Goal: Task Accomplishment & Management: Manage account settings

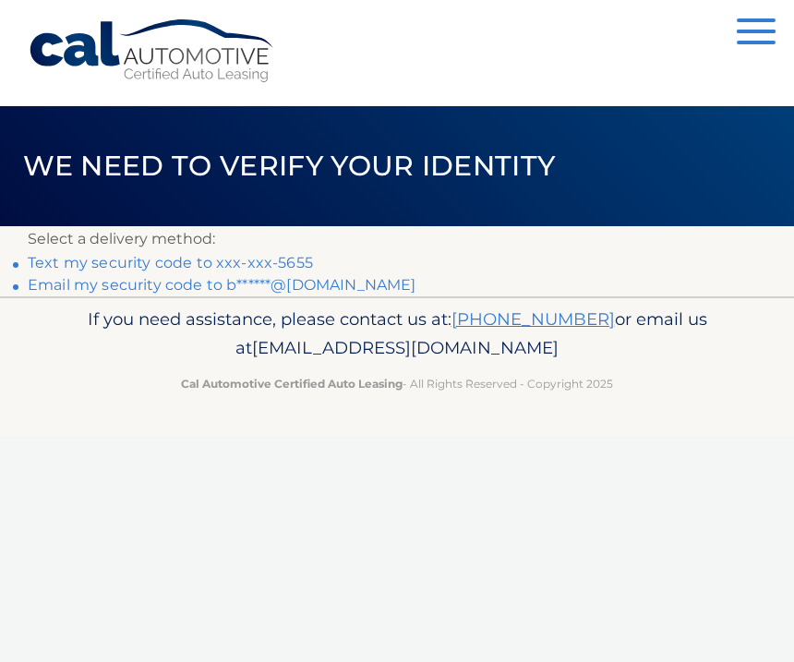
click at [289, 260] on link "Text my security code to xxx-xxx-5655" at bounding box center [170, 263] width 285 height 18
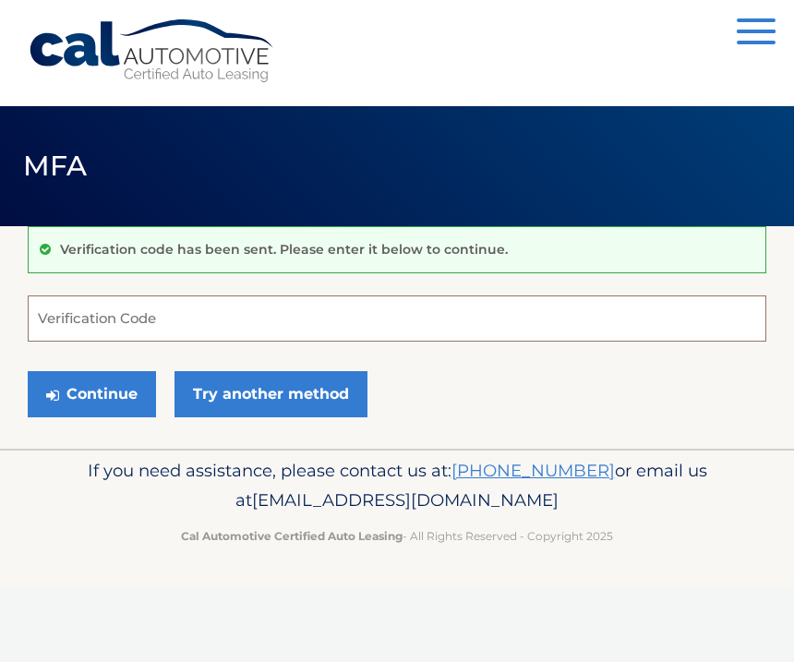
click at [80, 326] on input "Verification Code" at bounding box center [397, 319] width 739 height 46
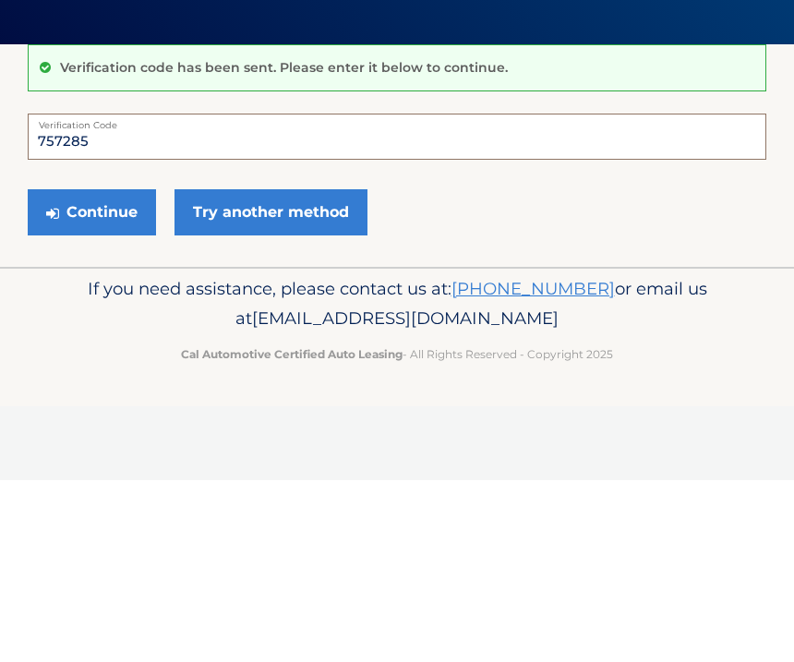
type input "757285"
click at [96, 371] on button "Continue" at bounding box center [92, 394] width 128 height 46
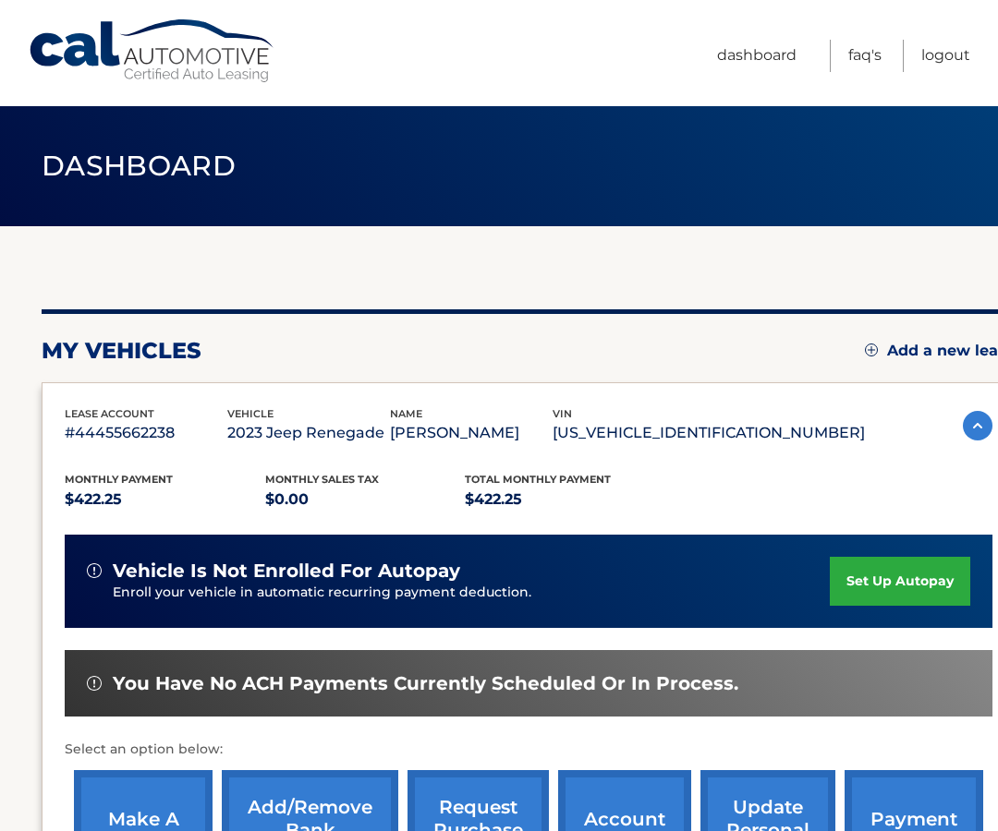
click at [891, 587] on link "set up autopay" at bounding box center [899, 581] width 140 height 49
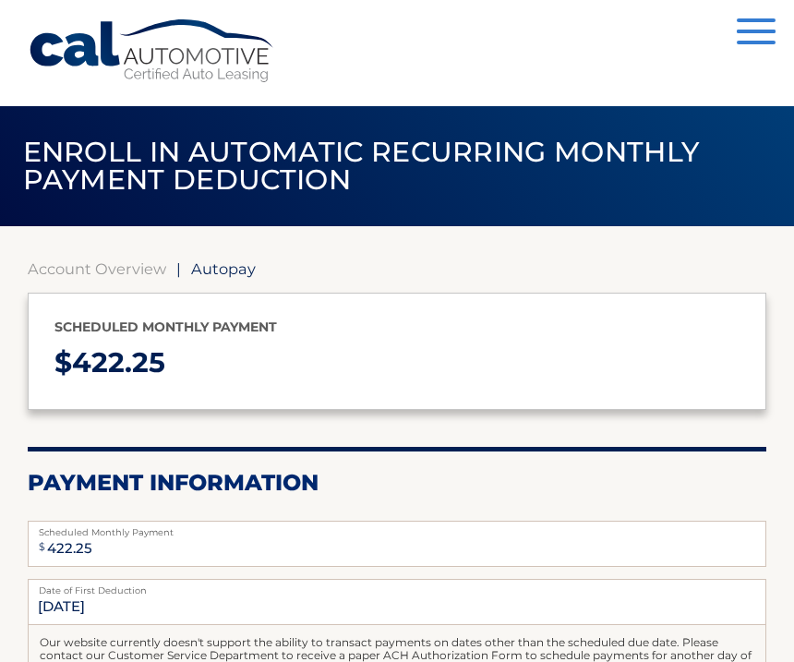
select select "ZDI1MjgwNzMtYWNmMC00OTdhLWFiYjEtODgzM2Y4ZjU3YzIz"
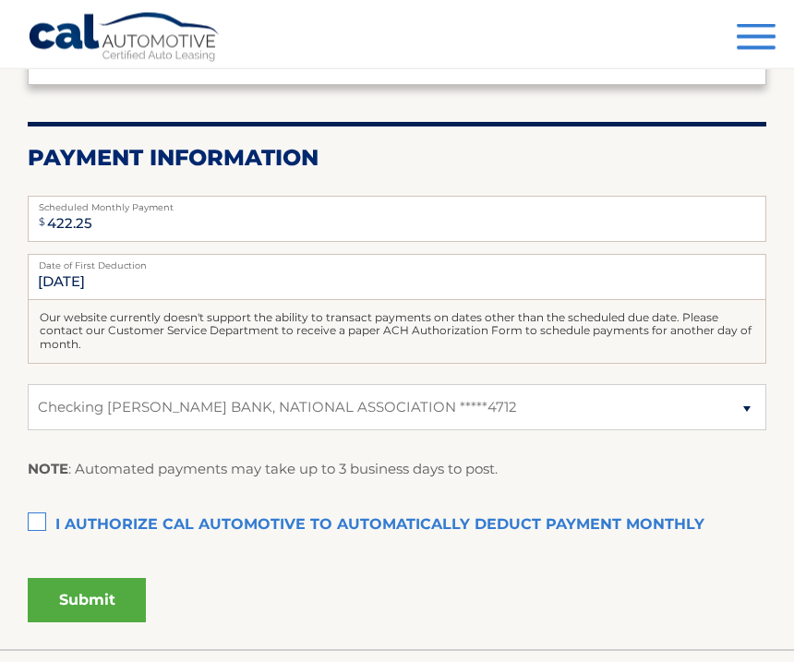
scroll to position [325, 0]
click at [43, 510] on label "I authorize cal automotive to automatically deduct payment monthly This checkbo…" at bounding box center [397, 525] width 739 height 37
click at [0, 0] on input "I authorize cal automotive to automatically deduct payment monthly This checkbo…" at bounding box center [0, 0] width 0 height 0
click at [116, 603] on button "Submit" at bounding box center [87, 600] width 118 height 44
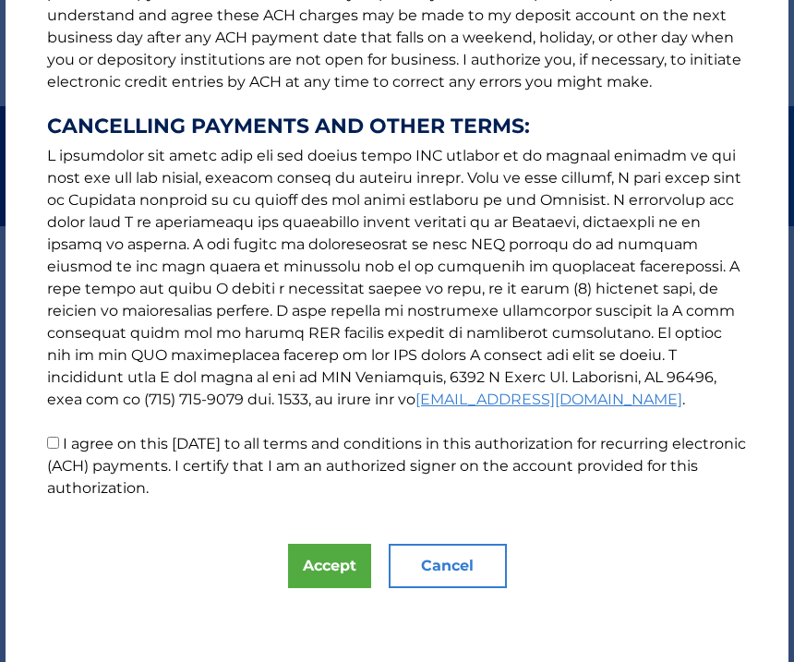
scroll to position [344, 0]
click at [62, 426] on p "The words "I" "me" and "my" mean any identified Customer who signs this Authori…" at bounding box center [397, 96] width 737 height 805
click at [70, 450] on label "I agree on this [DATE] to all terms and conditions in this authorization for re…" at bounding box center [396, 466] width 699 height 62
click at [59, 449] on input "I agree on this [DATE] to all terms and conditions in this authorization for re…" at bounding box center [53, 443] width 12 height 12
checkbox input "true"
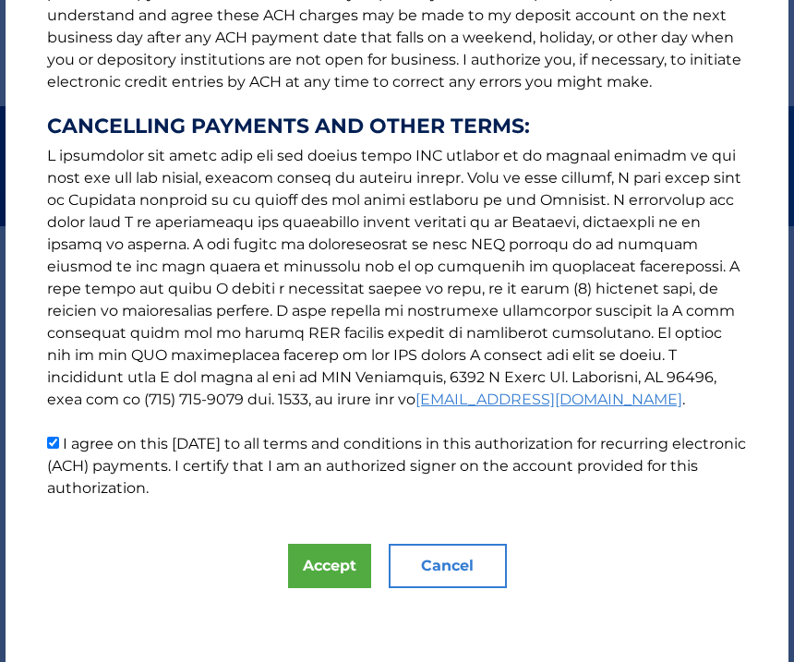
click at [321, 567] on button "Accept" at bounding box center [329, 566] width 83 height 44
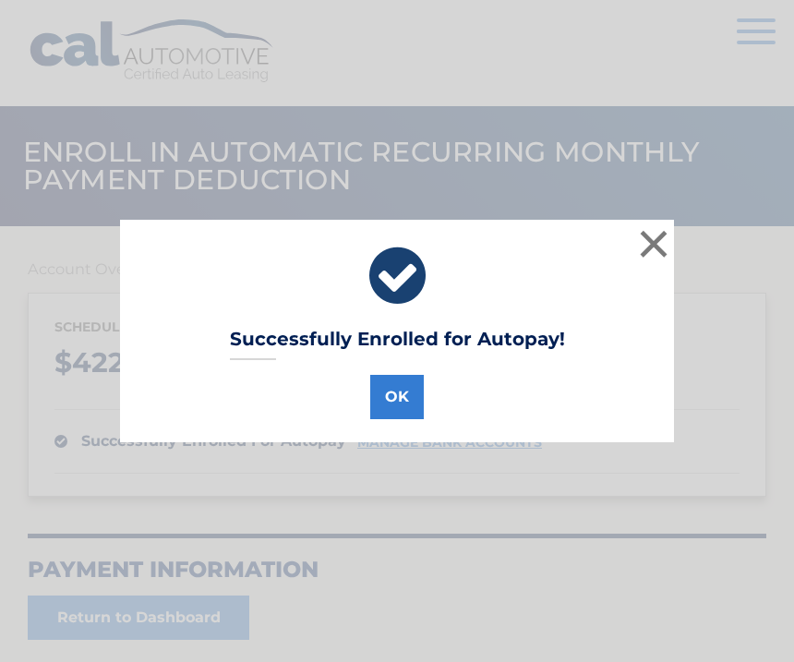
click at [402, 396] on button "OK" at bounding box center [397, 397] width 54 height 44
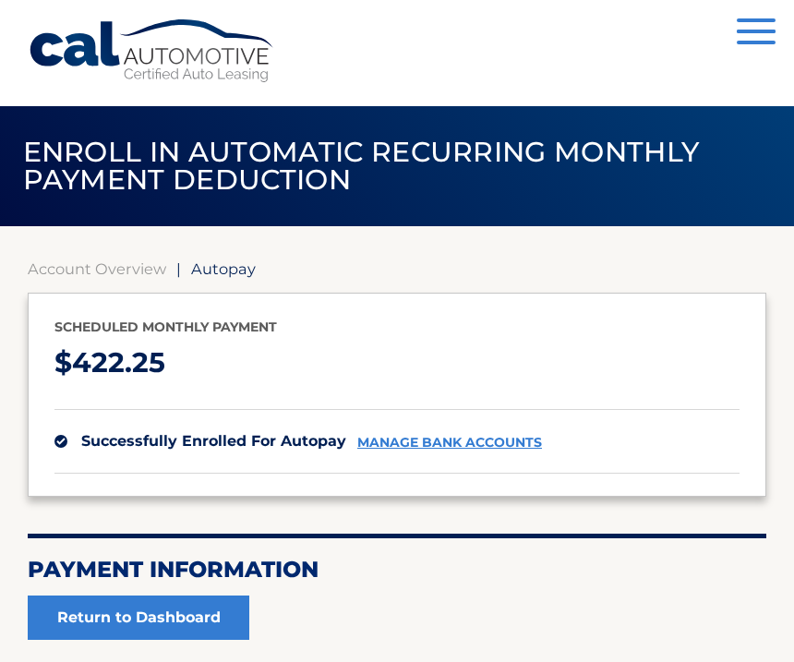
click at [757, 42] on span "button" at bounding box center [756, 43] width 39 height 4
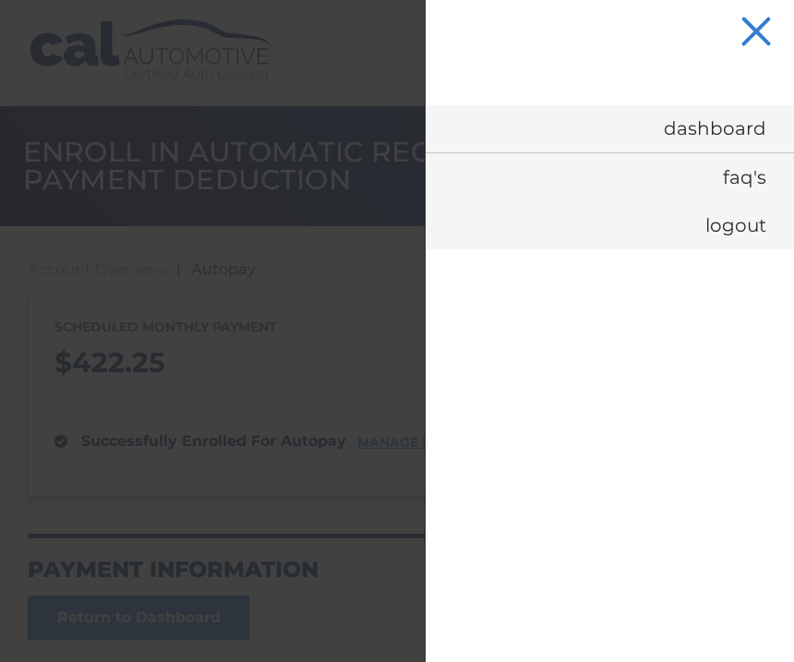
click at [754, 234] on link "Logout" at bounding box center [610, 225] width 369 height 48
